Goal: Find specific page/section: Find specific page/section

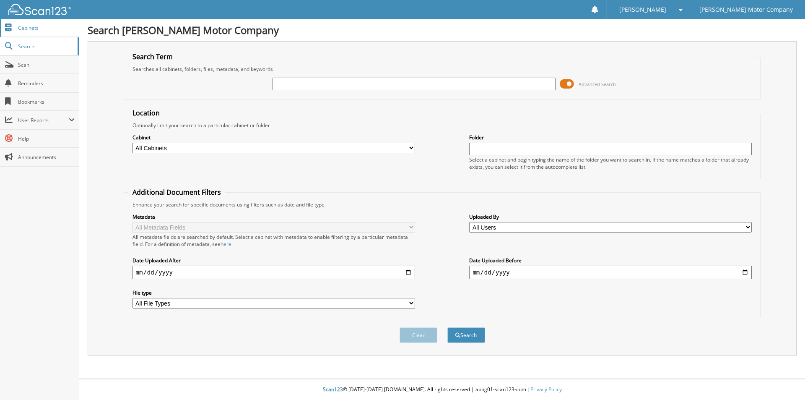
click at [31, 26] on span "Cabinets" at bounding box center [46, 27] width 57 height 7
type input "[PERSON_NAME]"
click at [603, 84] on span "Advanced Search" at bounding box center [597, 84] width 37 height 6
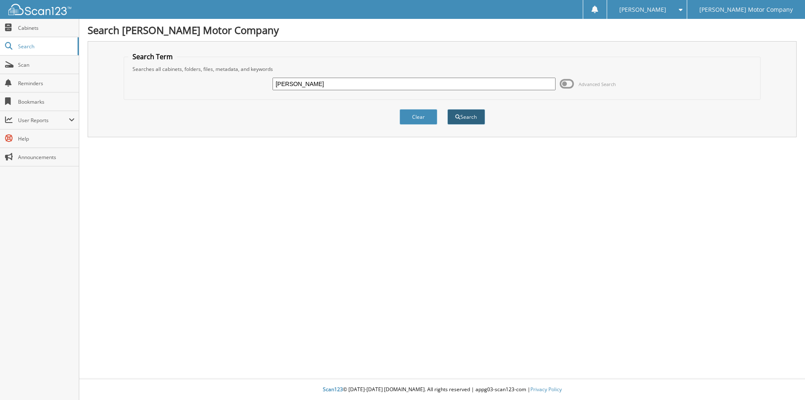
click at [477, 117] on button "Search" at bounding box center [467, 117] width 38 height 16
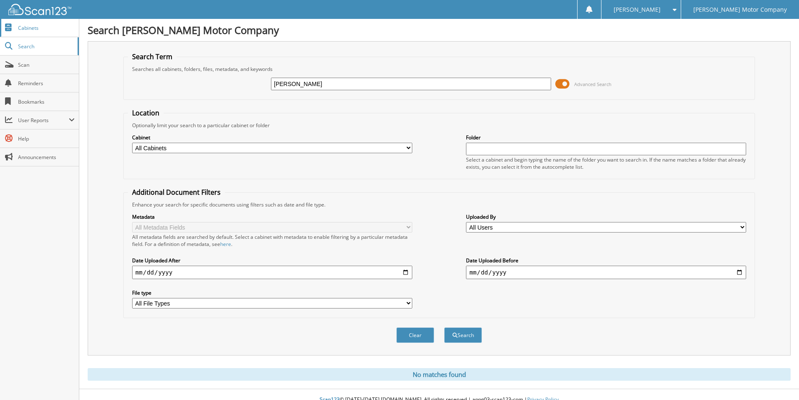
click at [32, 29] on span "Cabinets" at bounding box center [46, 27] width 57 height 7
